Goal: Navigation & Orientation: Understand site structure

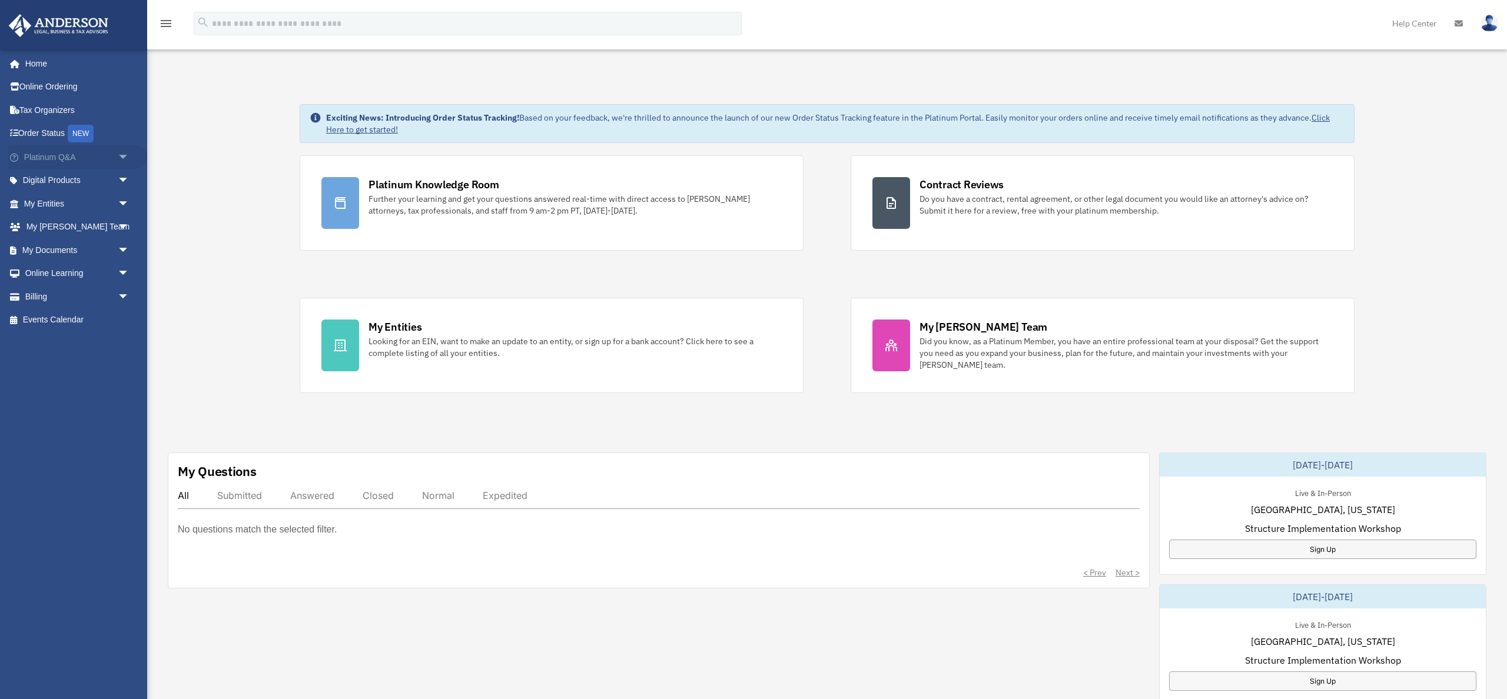
click at [127, 157] on span "arrow_drop_down" at bounding box center [130, 157] width 24 height 24
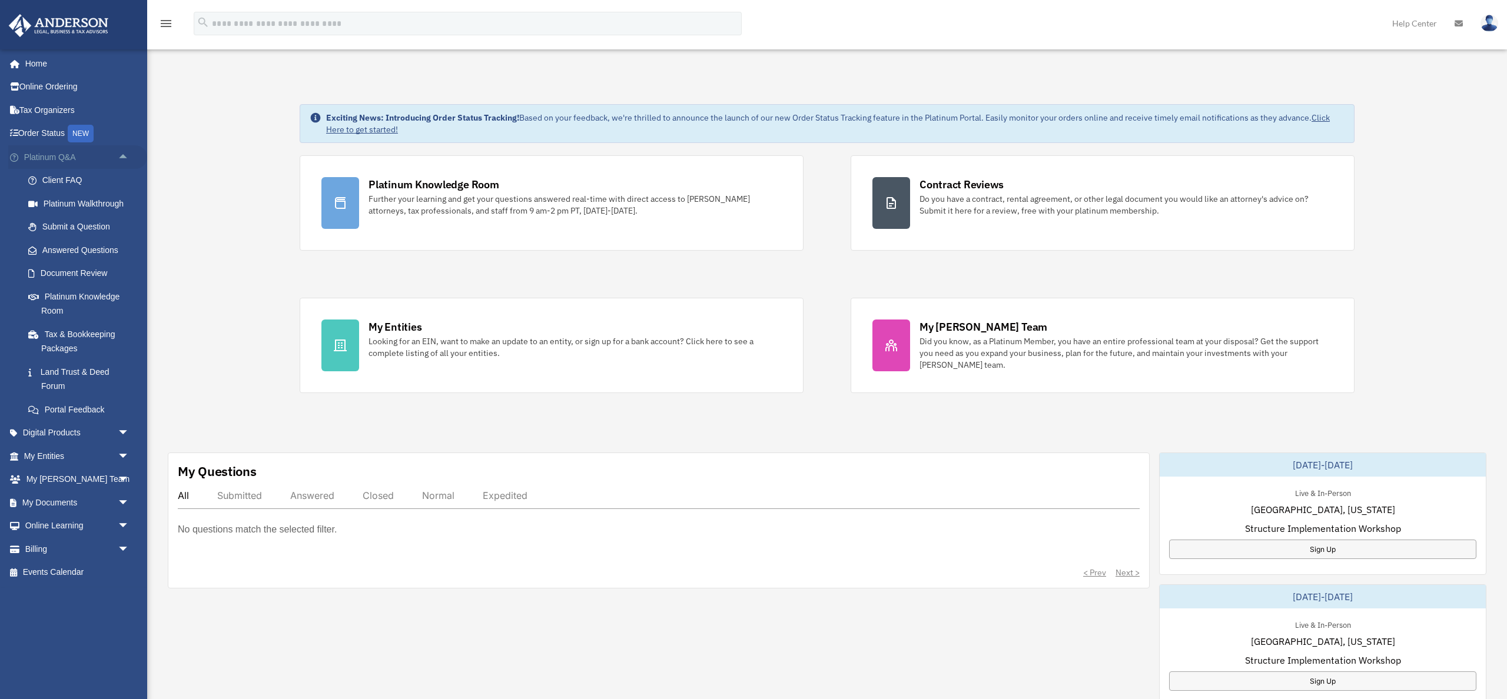
click at [126, 157] on span "arrow_drop_up" at bounding box center [130, 157] width 24 height 24
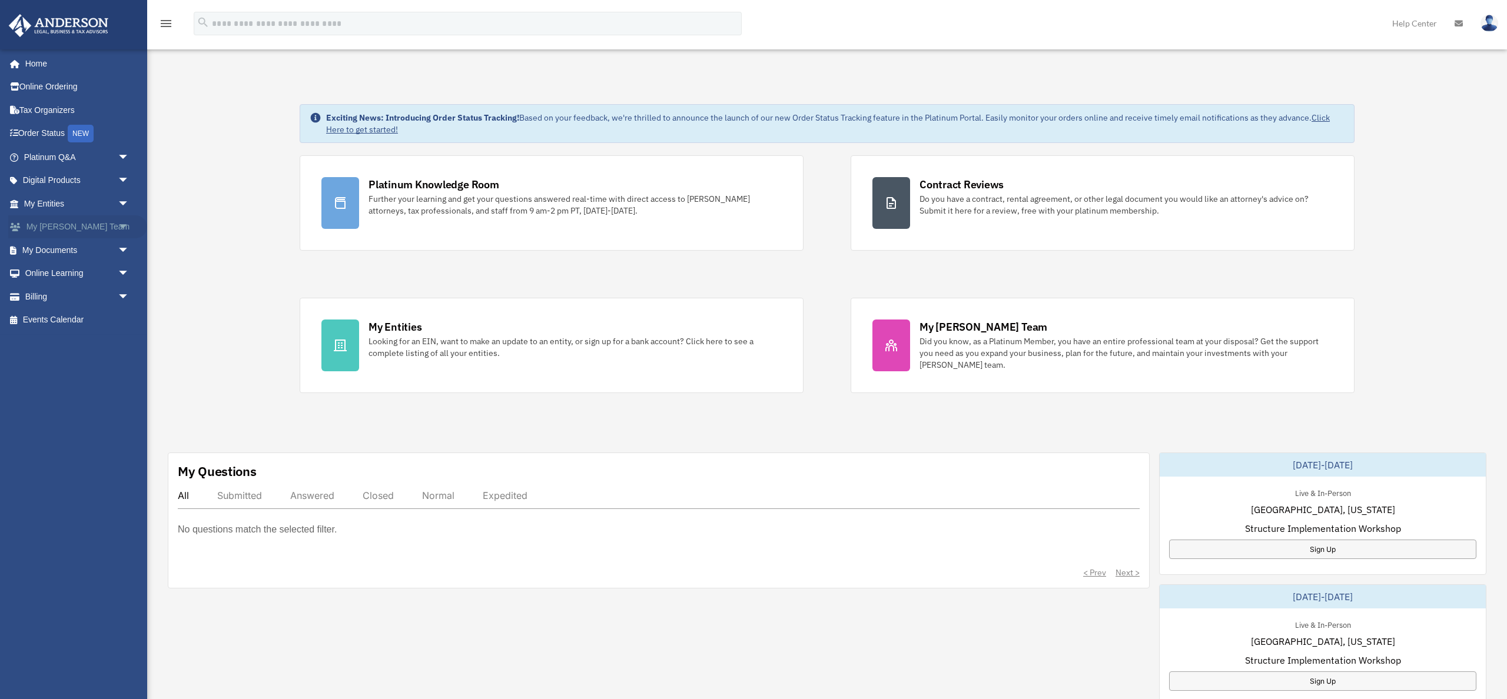
click at [124, 230] on span "arrow_drop_down" at bounding box center [130, 227] width 24 height 24
click at [124, 229] on span "arrow_drop_up" at bounding box center [130, 227] width 24 height 24
click at [124, 202] on span "arrow_drop_down" at bounding box center [130, 204] width 24 height 24
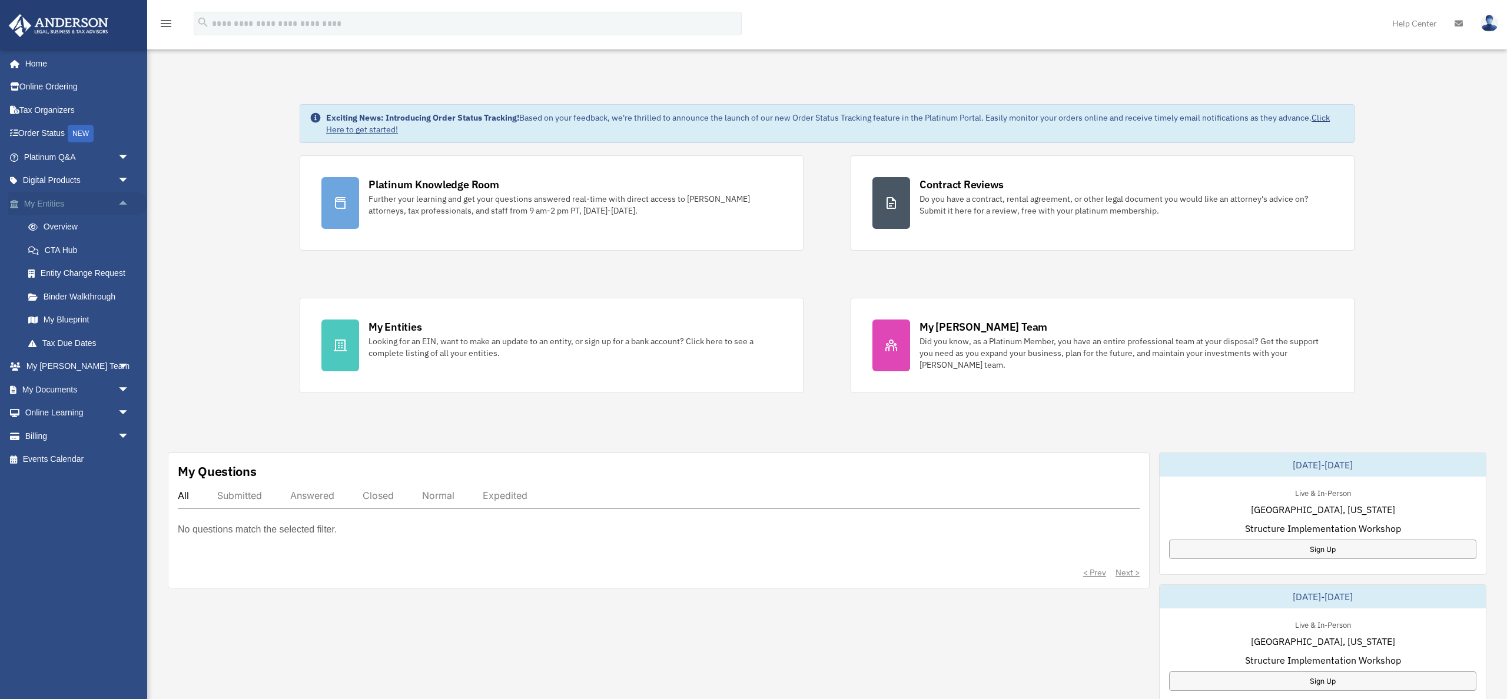
click at [124, 202] on span "arrow_drop_up" at bounding box center [130, 204] width 24 height 24
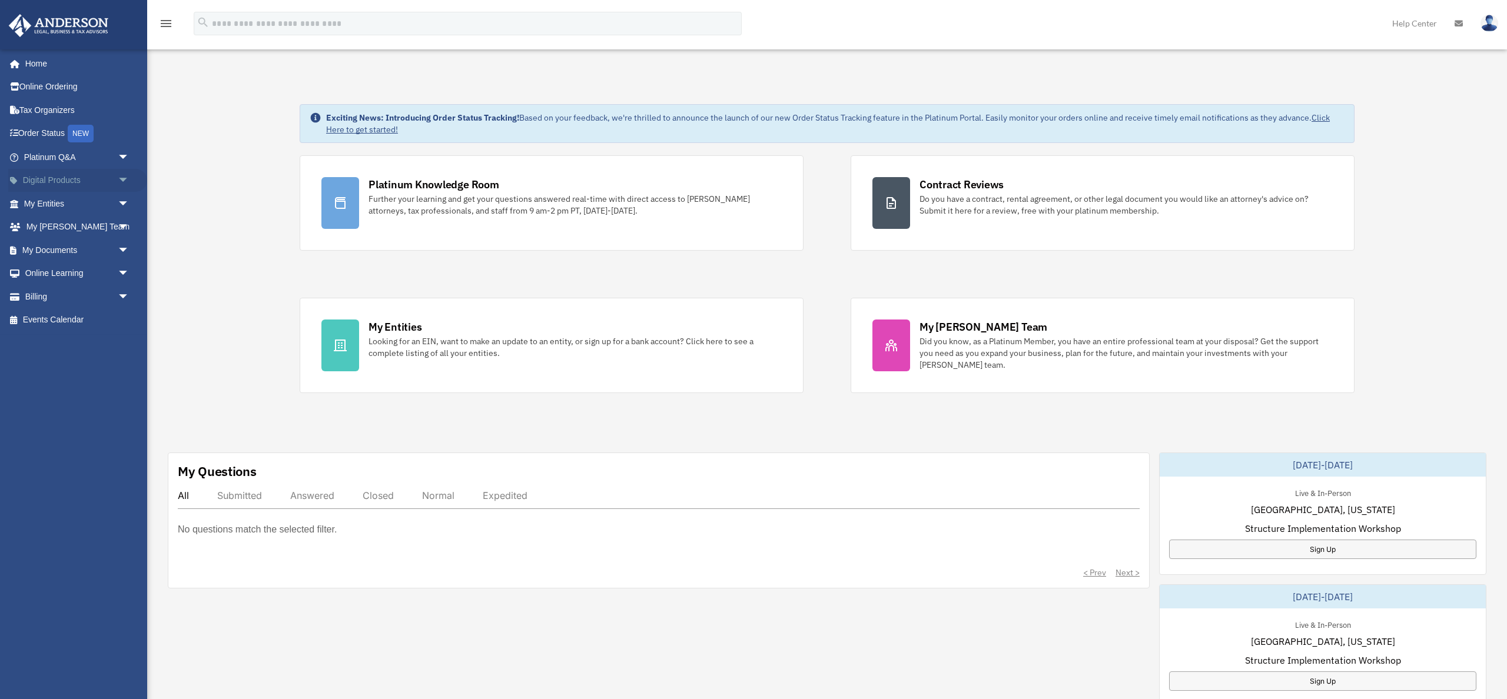
click at [122, 181] on span "arrow_drop_down" at bounding box center [130, 181] width 24 height 24
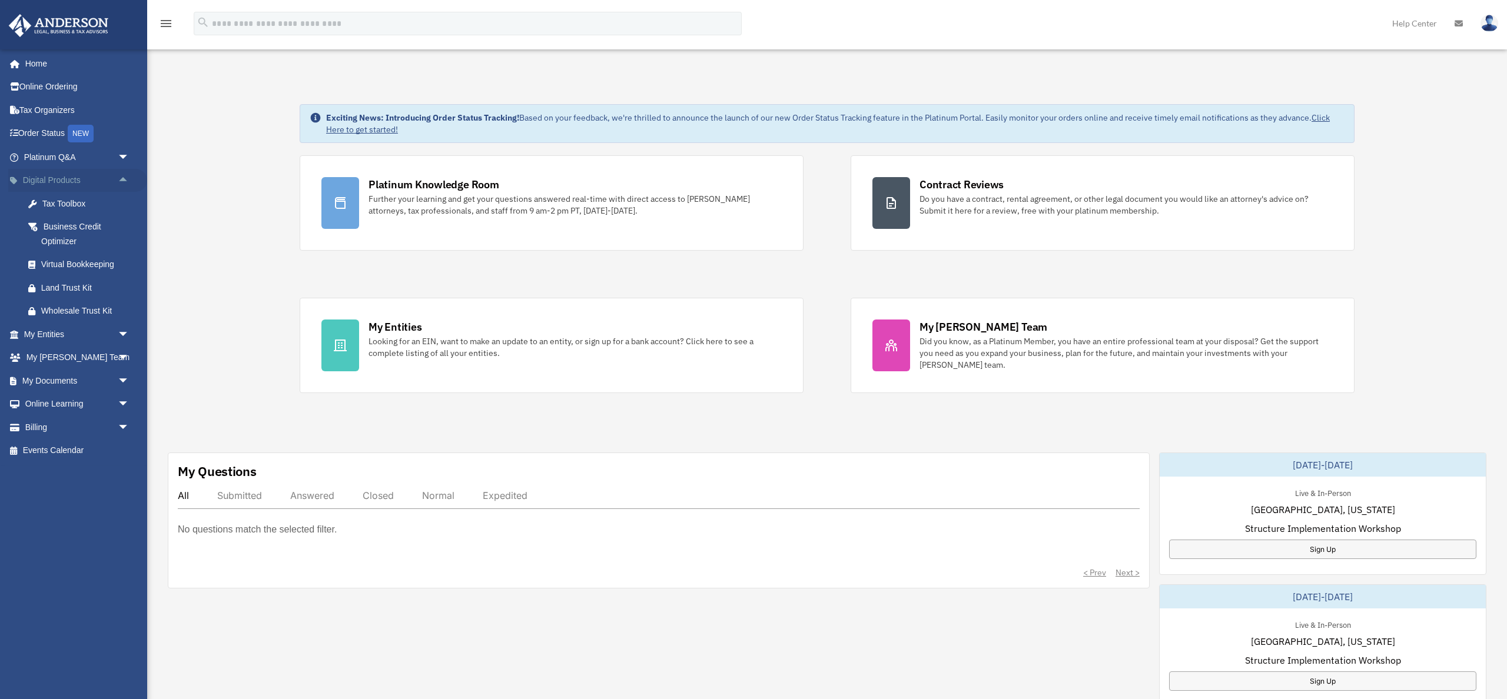
click at [119, 182] on span "arrow_drop_up" at bounding box center [130, 181] width 24 height 24
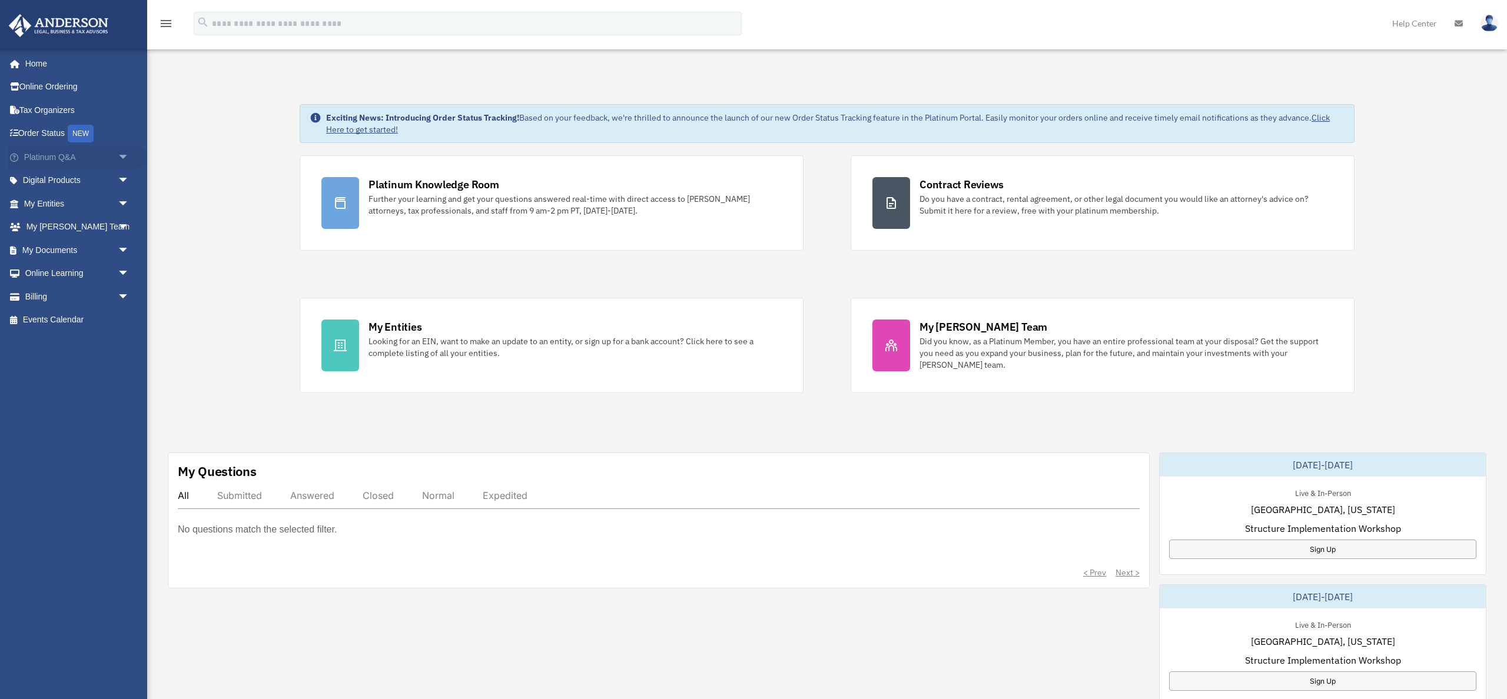
click at [124, 160] on span "arrow_drop_down" at bounding box center [130, 157] width 24 height 24
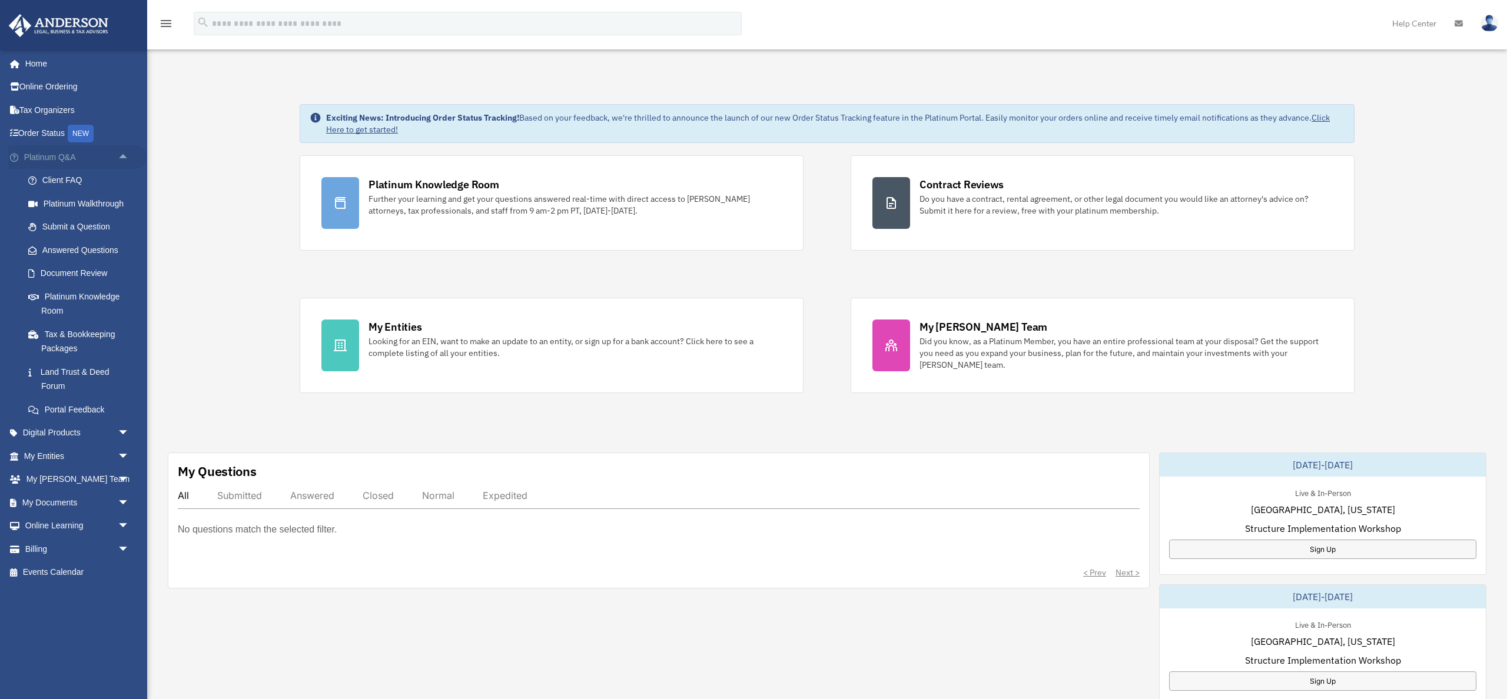
click at [124, 160] on span "arrow_drop_up" at bounding box center [130, 157] width 24 height 24
